Goal: Task Accomplishment & Management: Use online tool/utility

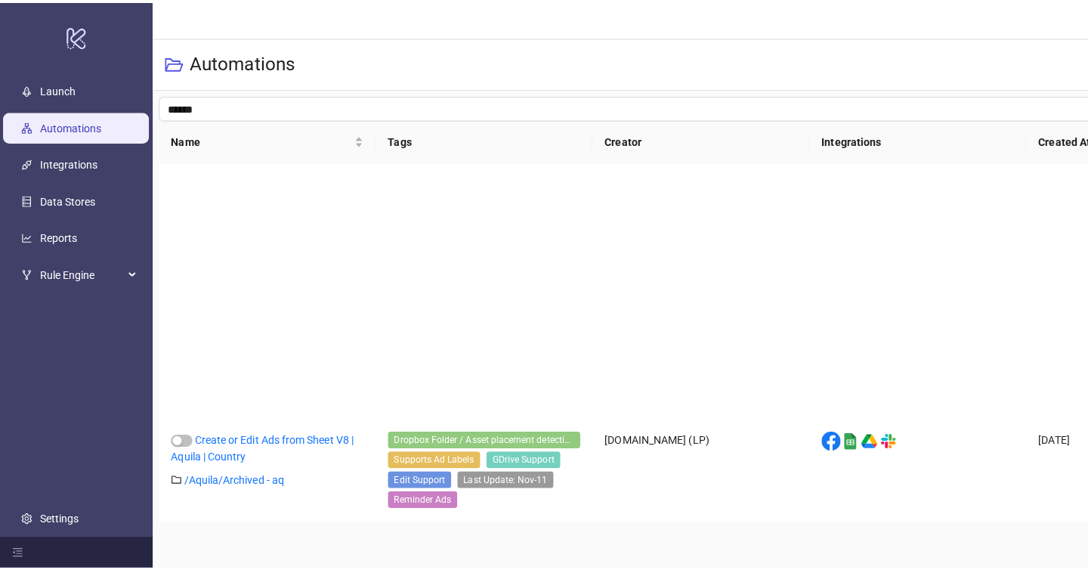
scroll to position [316, 0]
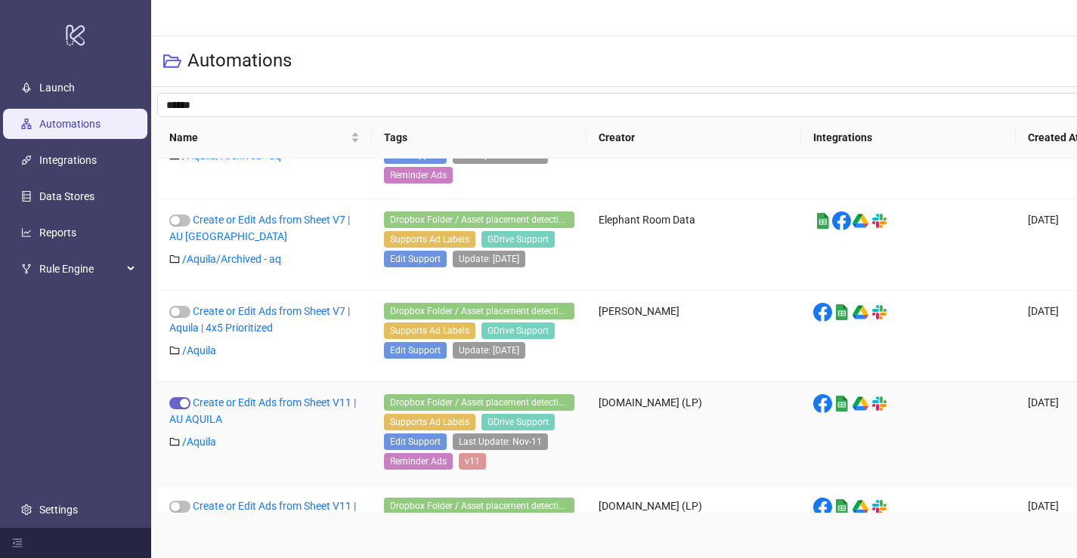
click at [181, 406] on div "button" at bounding box center [184, 403] width 9 height 9
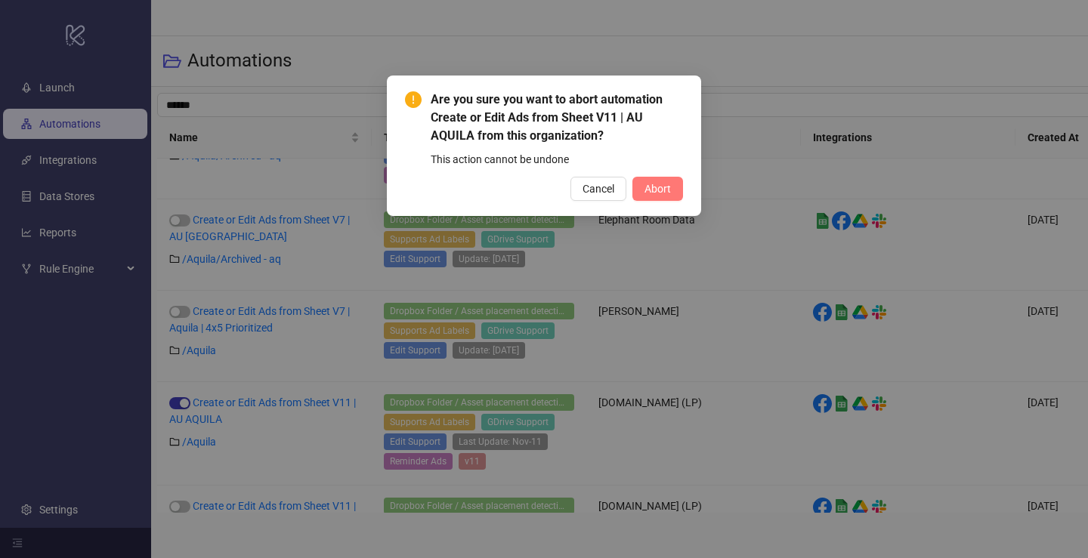
click at [656, 190] on span "Abort" at bounding box center [658, 189] width 26 height 12
click at [188, 308] on div "Are you sure you want to abort automation Create or Edit Ads from Sheet V11 | A…" at bounding box center [544, 279] width 1088 height 558
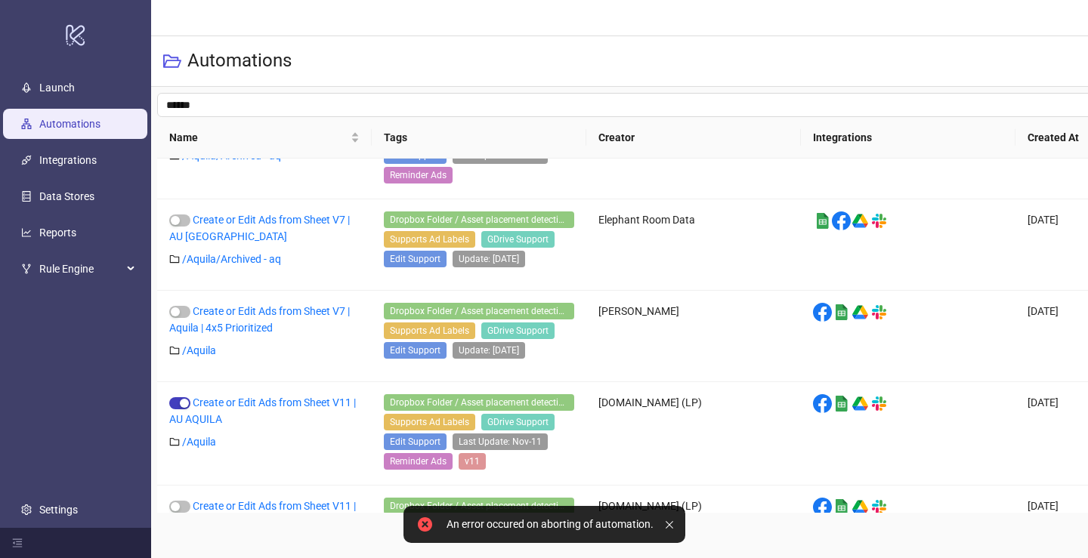
click at [184, 312] on div "Are you sure you want to abort automation Create or Edit Ads from Sheet V11 | A…" at bounding box center [544, 279] width 1088 height 558
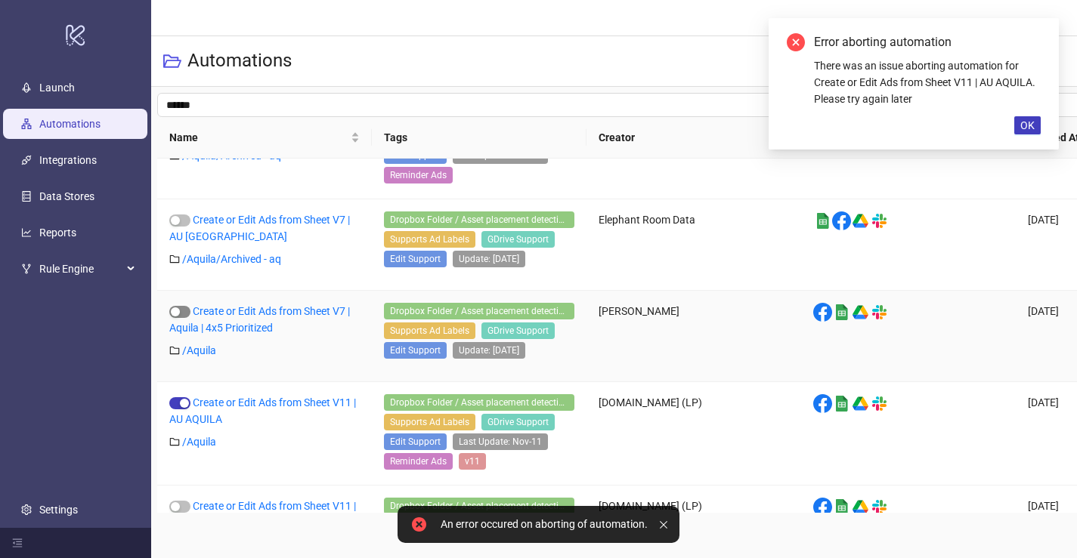
click at [182, 314] on span "button" at bounding box center [179, 312] width 21 height 12
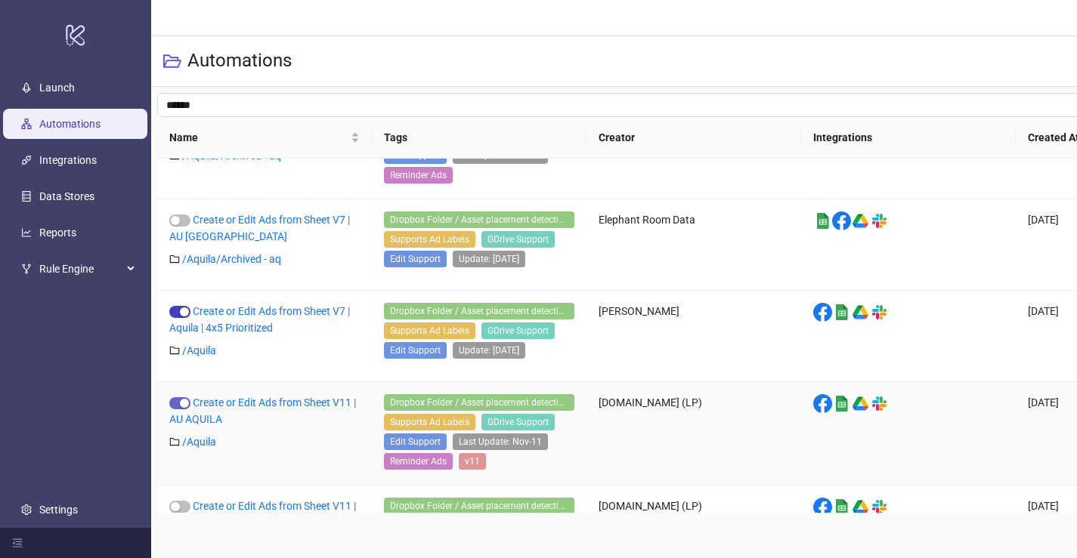
click at [181, 405] on div "button" at bounding box center [184, 403] width 9 height 9
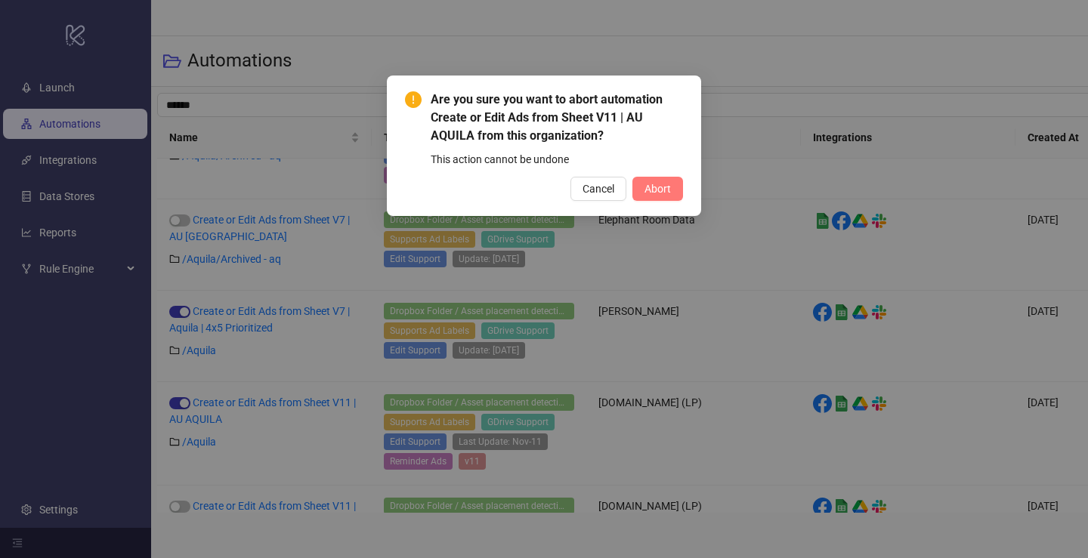
click at [654, 192] on span "Abort" at bounding box center [658, 189] width 26 height 12
click at [292, 317] on div "Are you sure you want to abort automation Create or Edit Ads from Sheet V11 | A…" at bounding box center [544, 279] width 1088 height 558
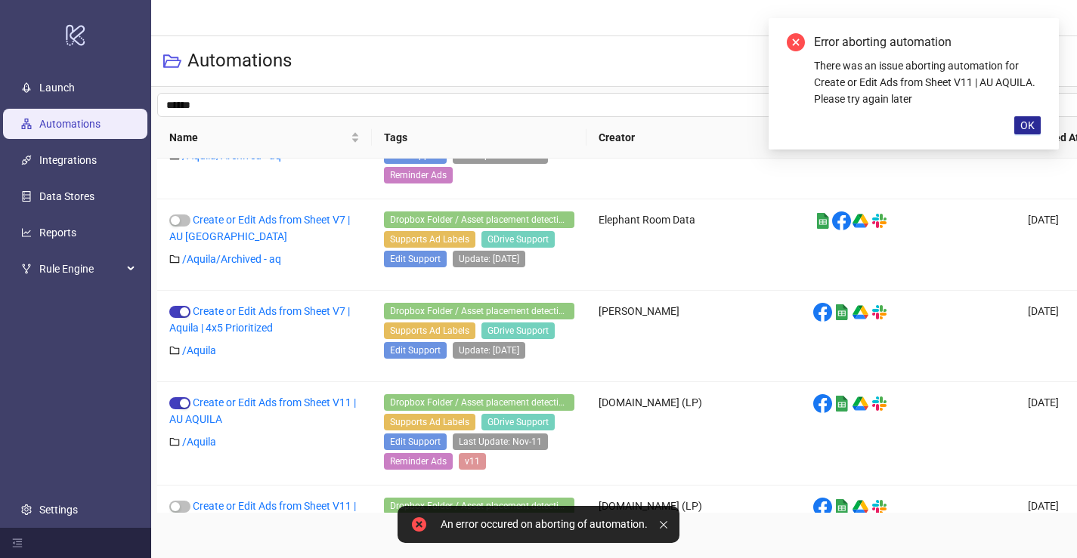
click at [1019, 121] on button "OK" at bounding box center [1027, 125] width 26 height 18
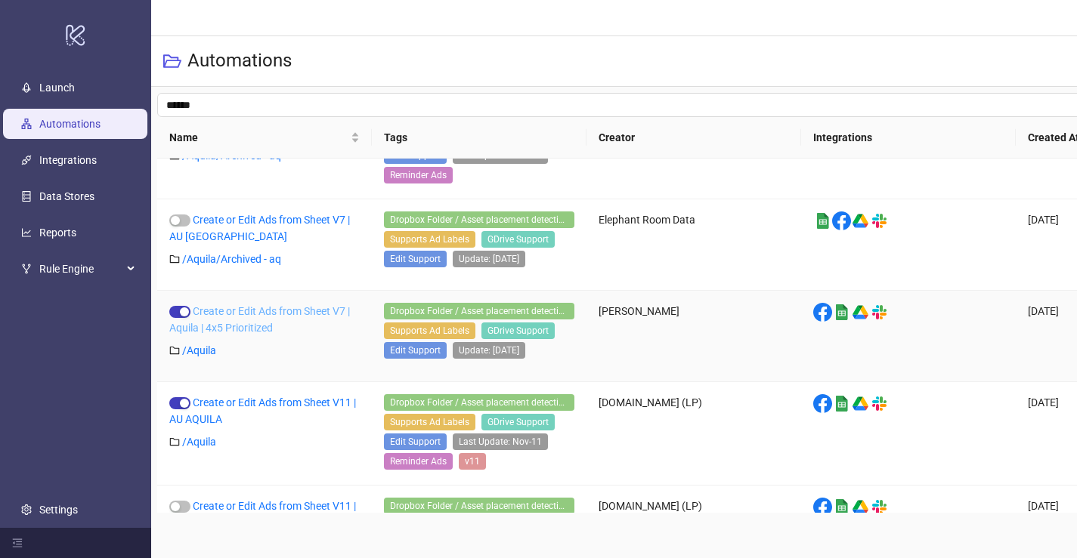
click at [255, 314] on link "Create or Edit Ads from Sheet V7 | Aquila | 4x5 Prioritized" at bounding box center [259, 319] width 181 height 29
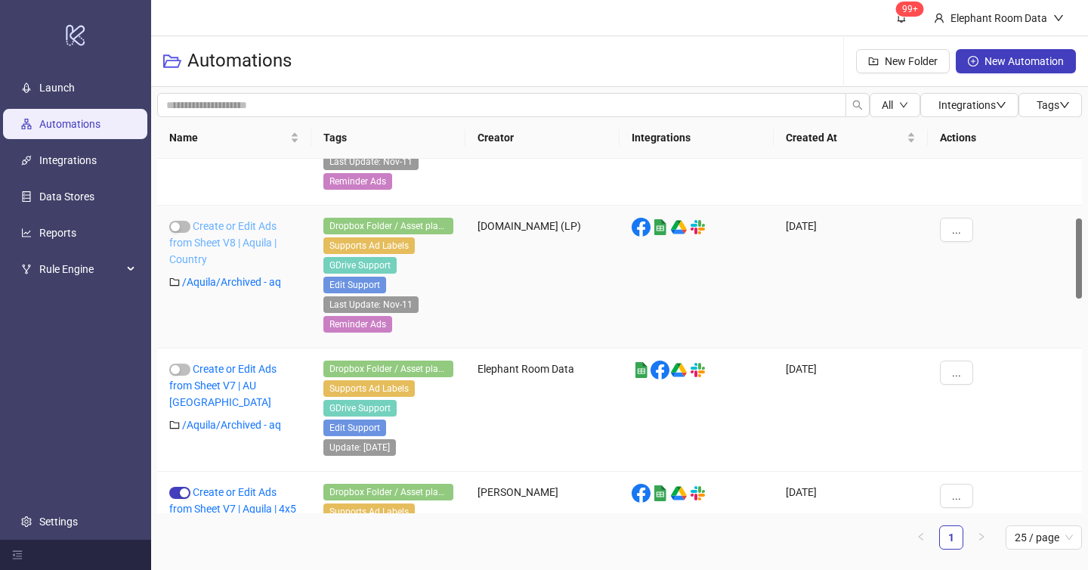
scroll to position [361, 0]
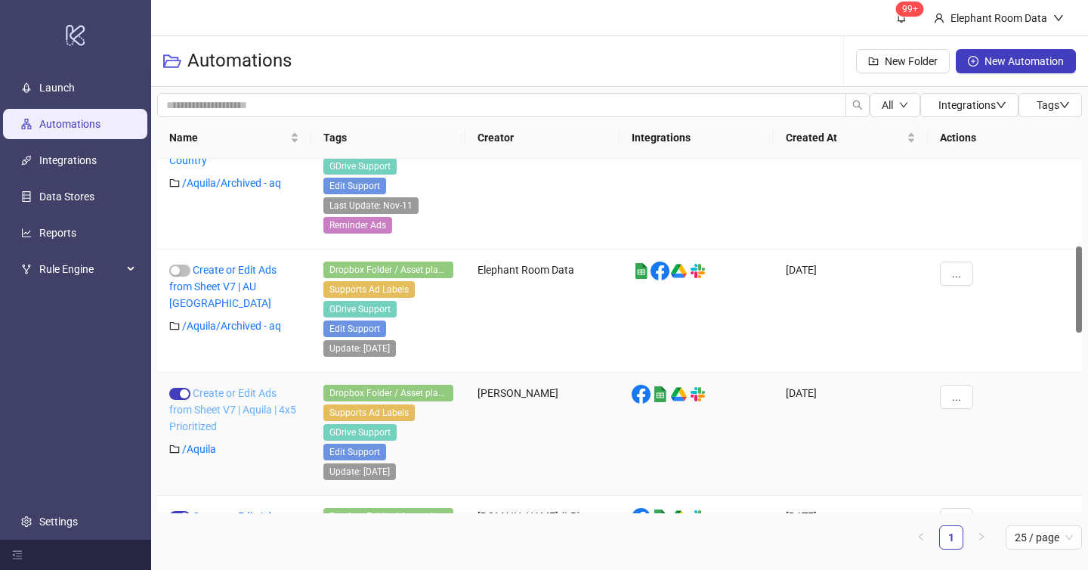
click at [259, 389] on link "Create or Edit Ads from Sheet V7 | Aquila | 4x5 Prioritized" at bounding box center [232, 409] width 127 height 45
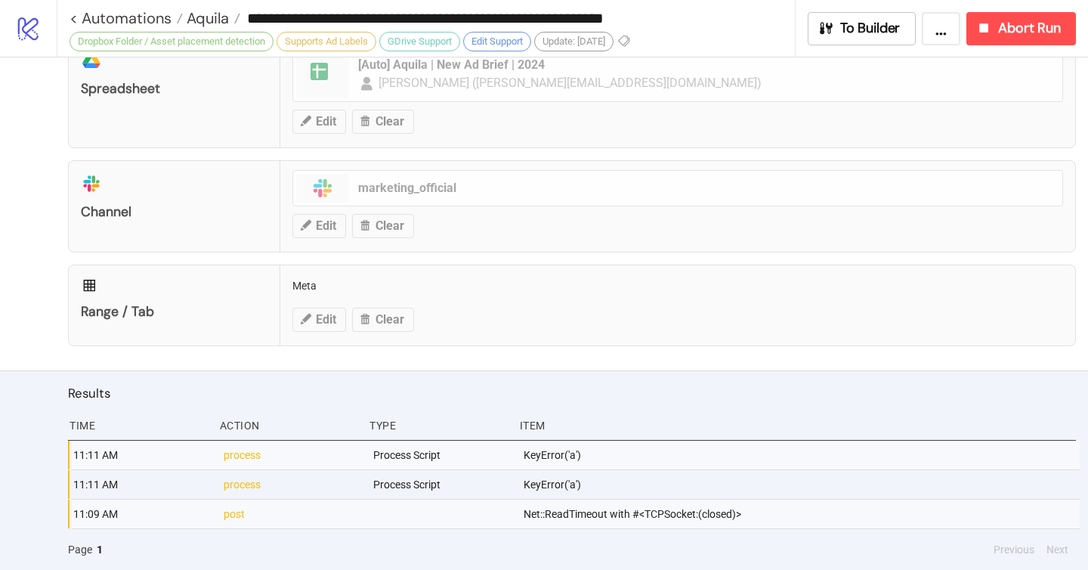
scroll to position [770, 0]
click at [985, 32] on icon "button" at bounding box center [984, 27] width 9 height 9
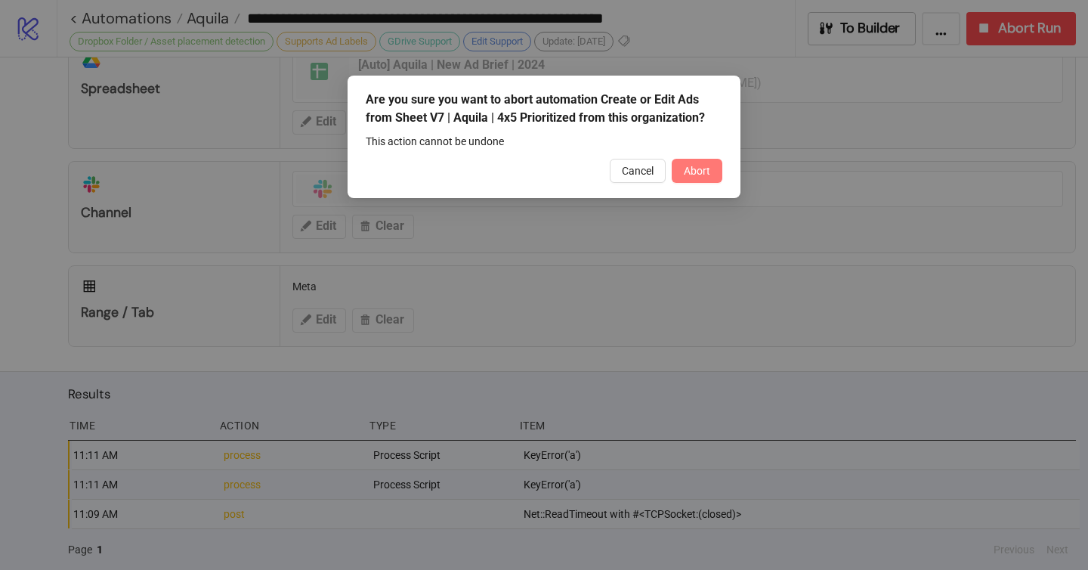
click at [694, 164] on button "Abort" at bounding box center [697, 171] width 51 height 24
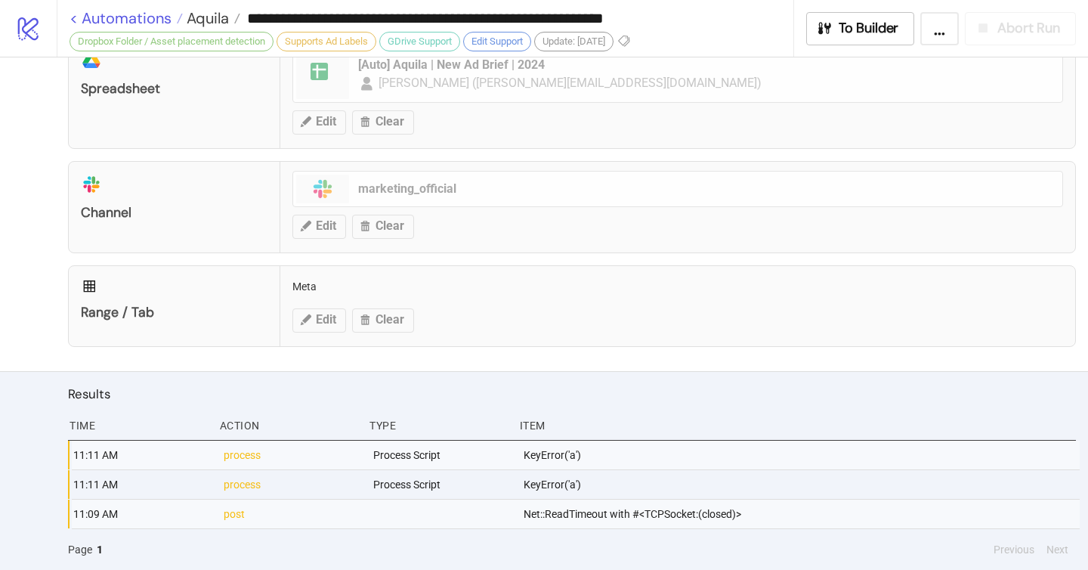
click at [76, 16] on link "< Automations" at bounding box center [126, 18] width 113 height 15
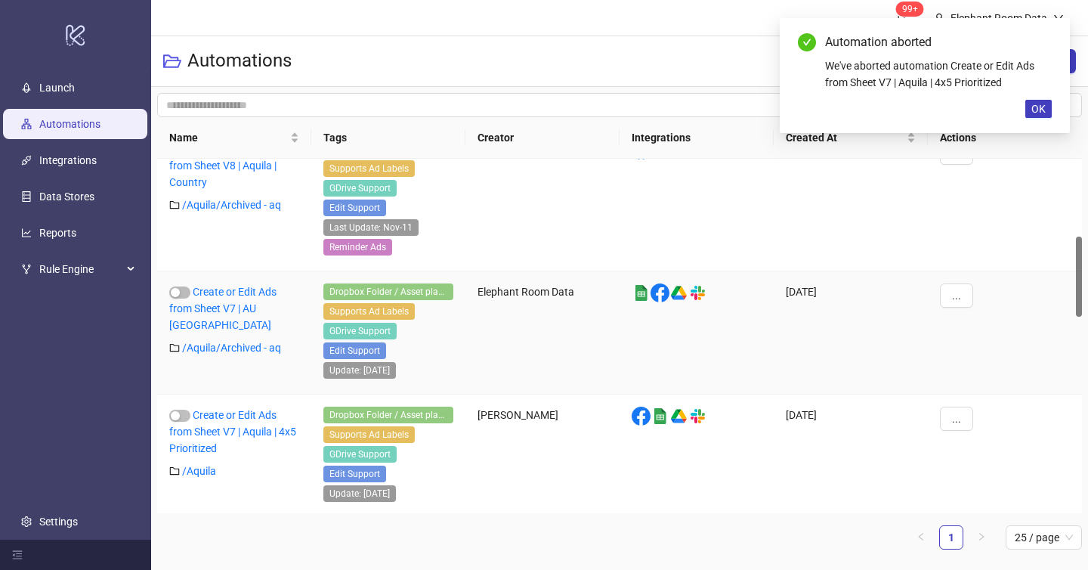
scroll to position [452, 0]
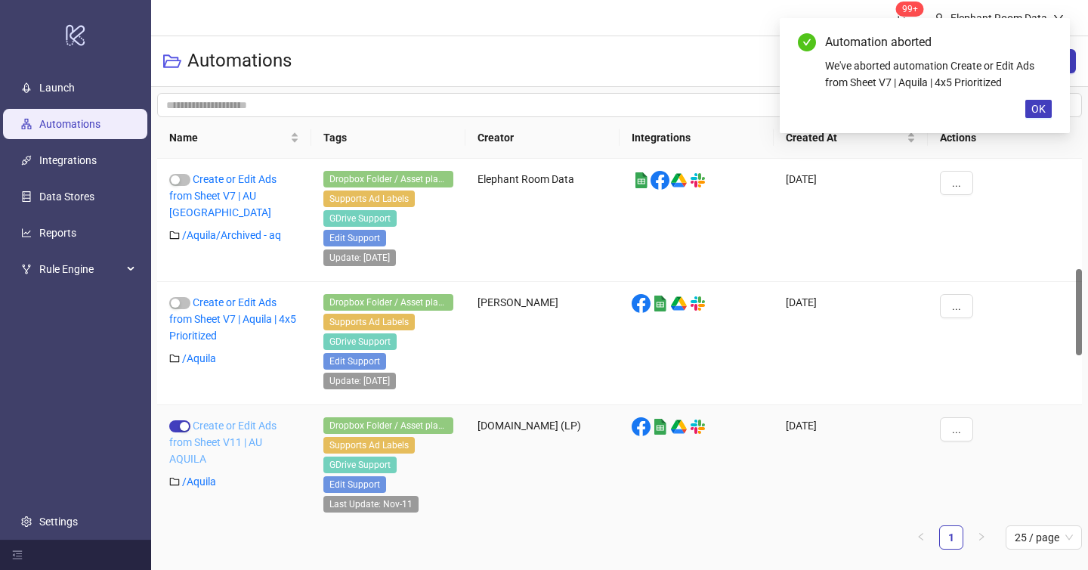
click at [229, 423] on link "Create or Edit Ads from Sheet V11 | AU AQUILA" at bounding box center [222, 441] width 107 height 45
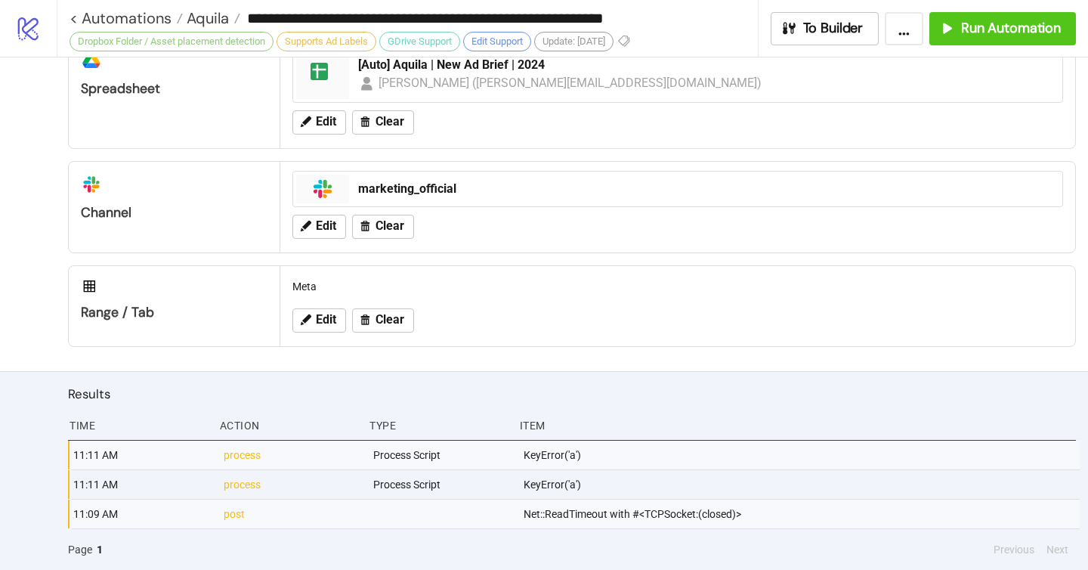
type input "**********"
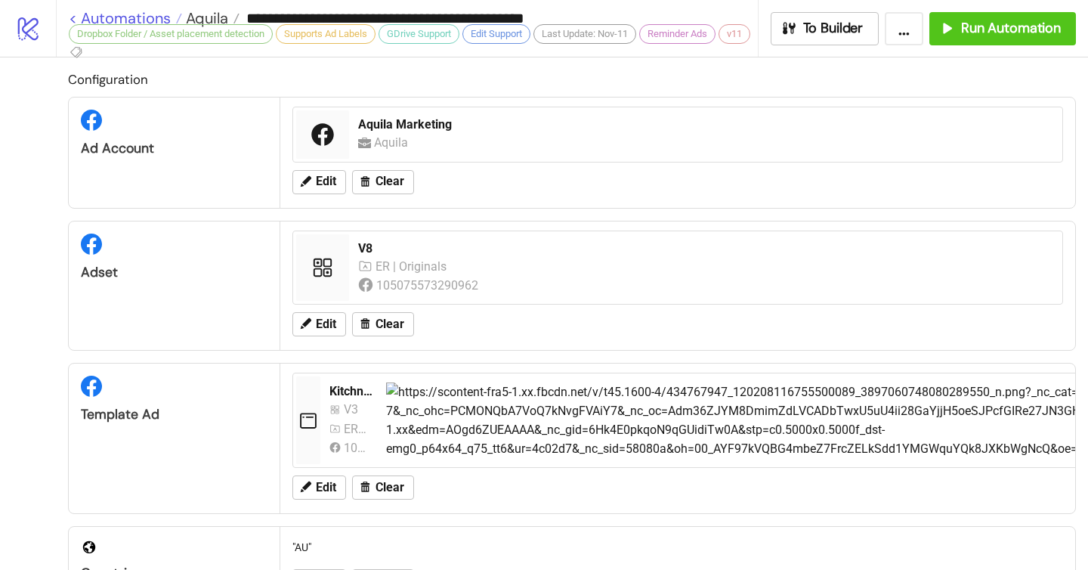
click at [72, 18] on link "< Automations" at bounding box center [125, 18] width 113 height 15
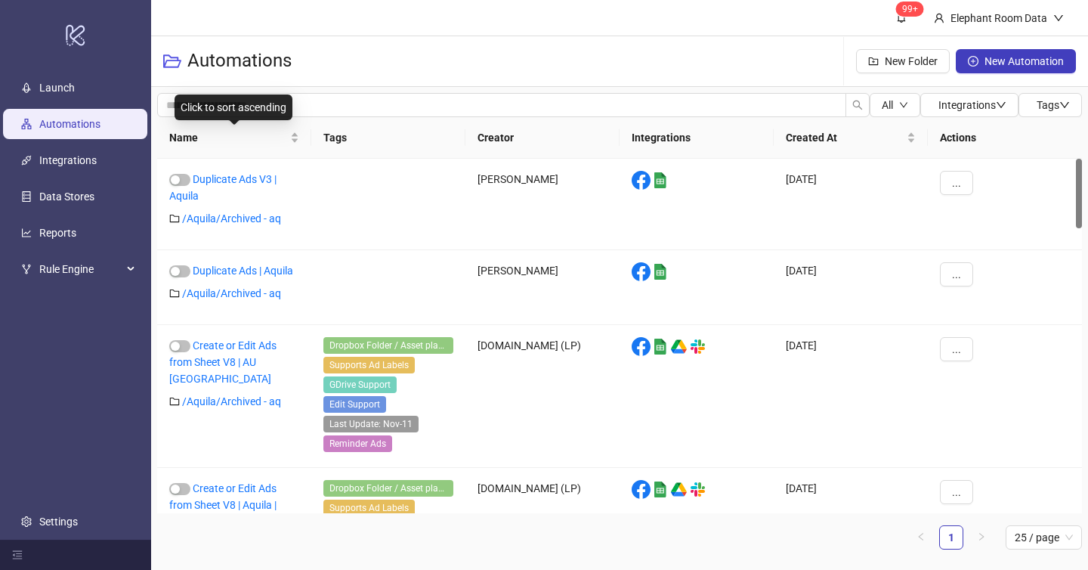
click at [271, 88] on div "All Integrations Tags Name Tags Creator Integrations Created At Actions Duplica…" at bounding box center [619, 327] width 937 height 481
click at [326, 91] on div "All Integrations Tags Name Tags Creator Integrations Created At Actions Duplica…" at bounding box center [619, 327] width 937 height 481
click at [324, 91] on div "All Integrations Tags Name Tags Creator Integrations Created At Actions Duplica…" at bounding box center [619, 327] width 937 height 481
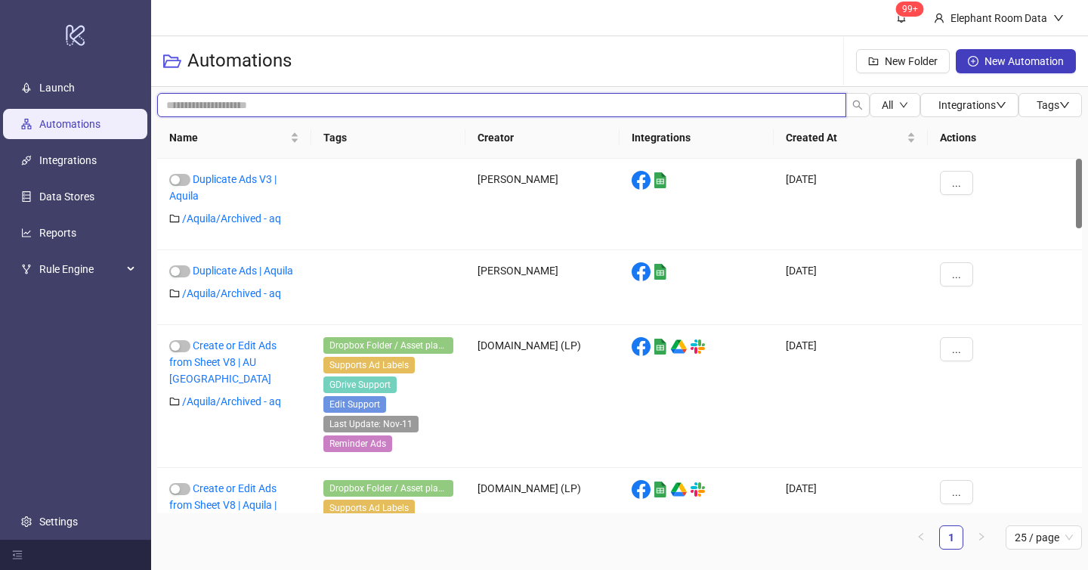
click at [325, 103] on input "search" at bounding box center [501, 105] width 689 height 24
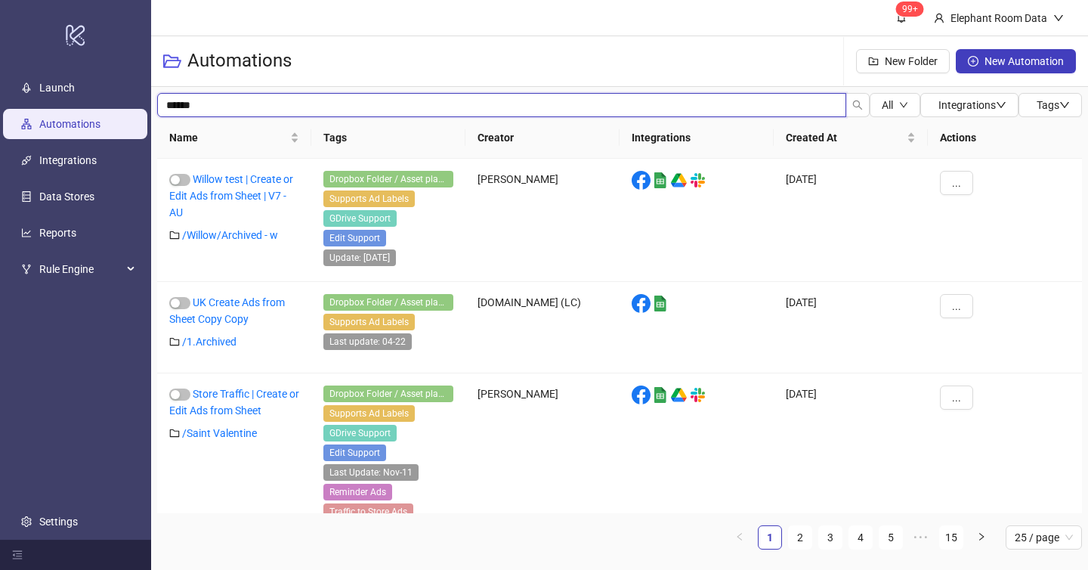
click at [332, 110] on input "******" at bounding box center [501, 105] width 689 height 24
type input "**********"
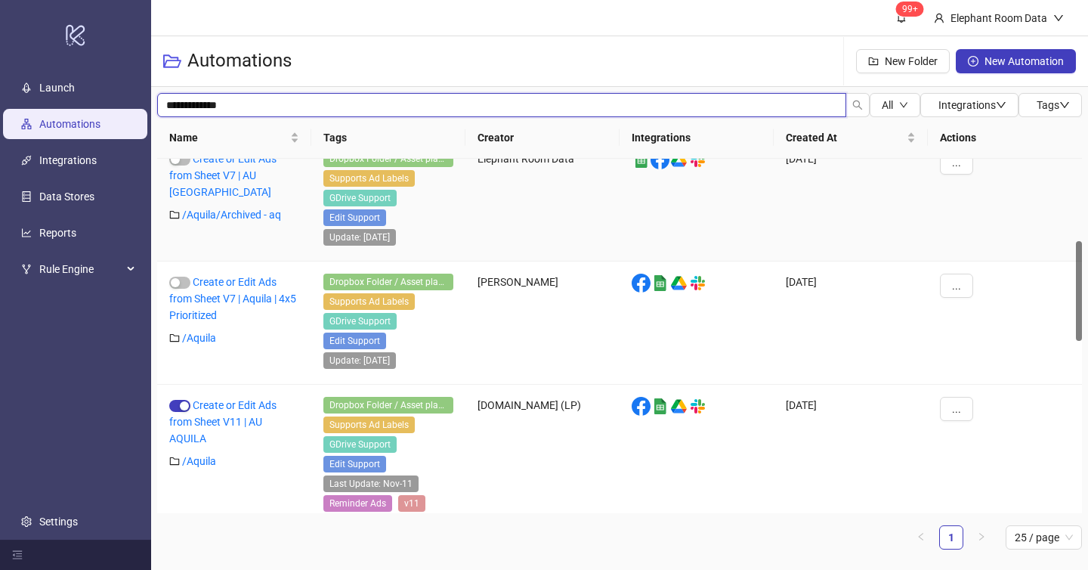
scroll to position [353, 0]
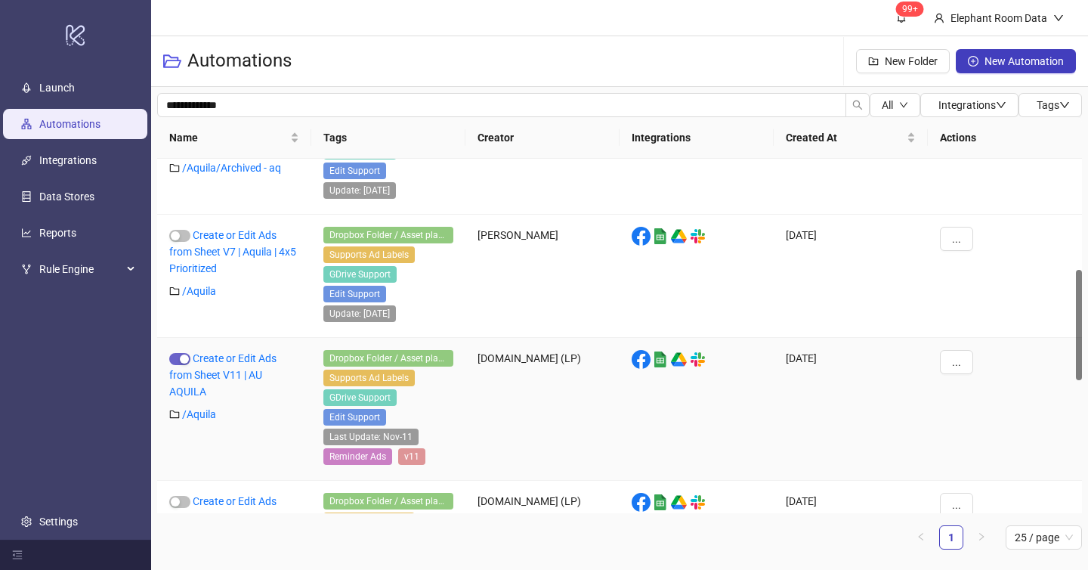
click at [179, 358] on button "button" at bounding box center [179, 359] width 21 height 12
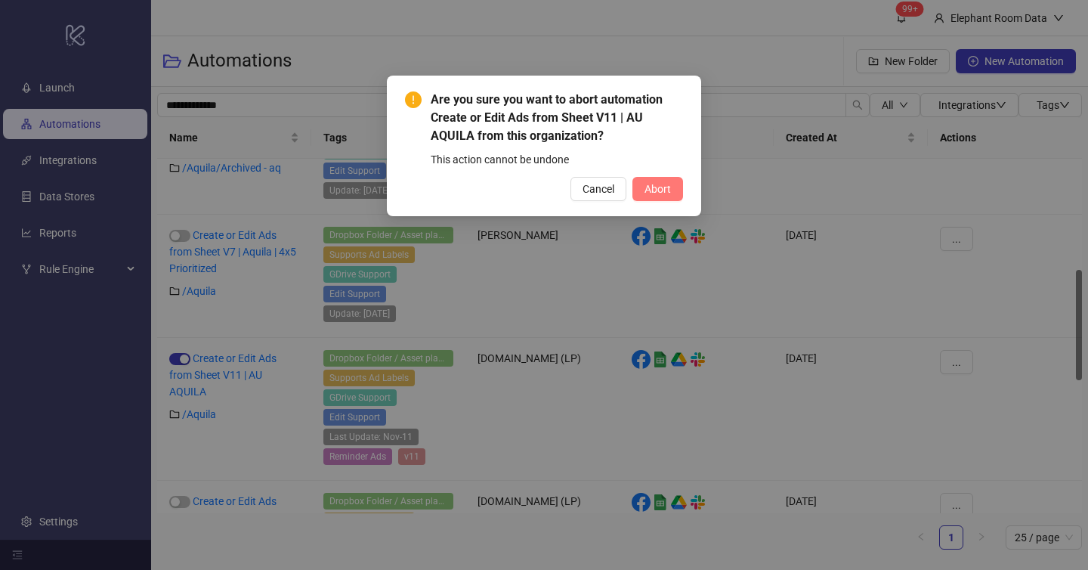
click at [657, 200] on button "Abort" at bounding box center [657, 189] width 51 height 24
click at [658, 196] on button "Abort" at bounding box center [649, 189] width 67 height 24
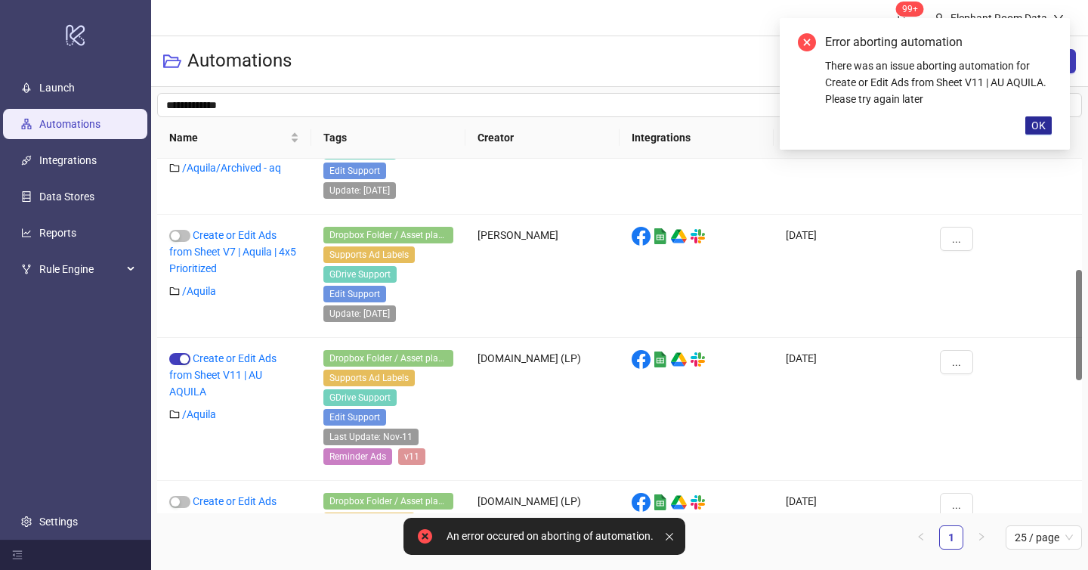
click at [1039, 128] on span "OK" at bounding box center [1038, 125] width 14 height 12
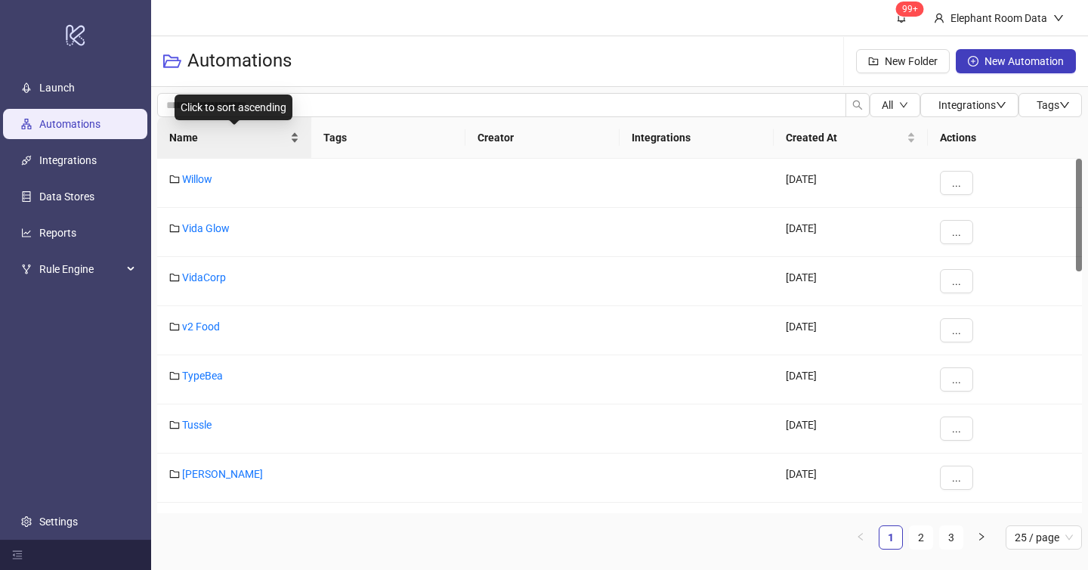
click at [277, 113] on div "Click to sort ascending" at bounding box center [234, 107] width 118 height 26
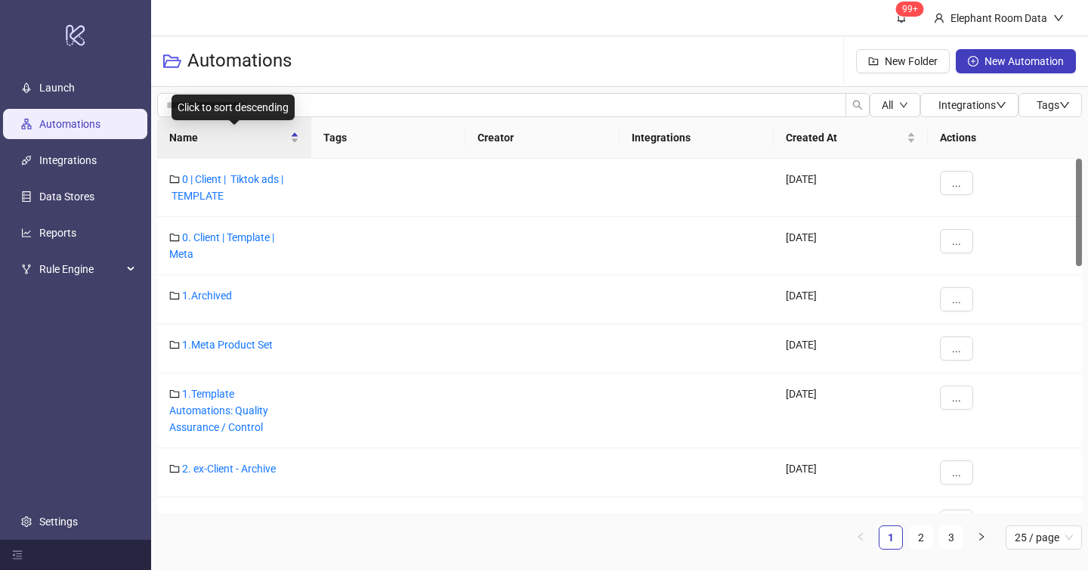
click at [295, 103] on div "Click to sort descending" at bounding box center [233, 107] width 123 height 26
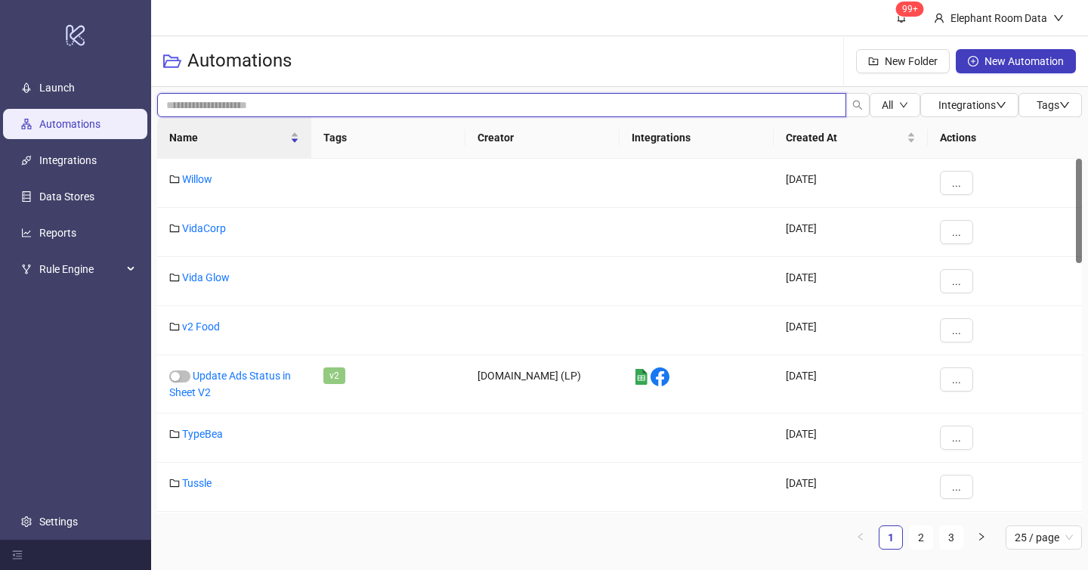
click at [357, 110] on input "search" at bounding box center [501, 105] width 689 height 24
type input "**********"
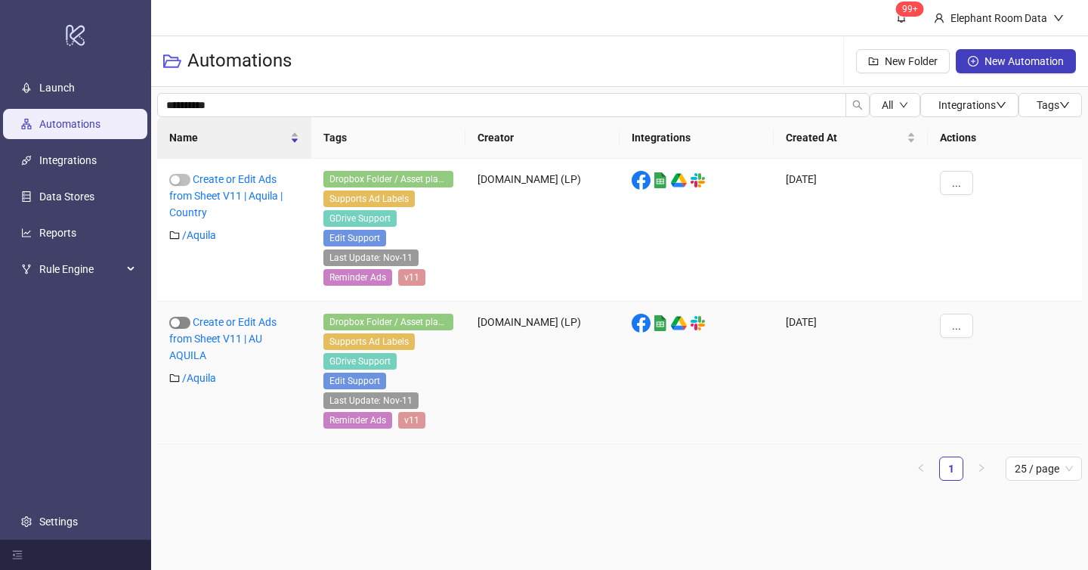
click at [177, 321] on div "button" at bounding box center [175, 322] width 9 height 9
